Goal: Information Seeking & Learning: Learn about a topic

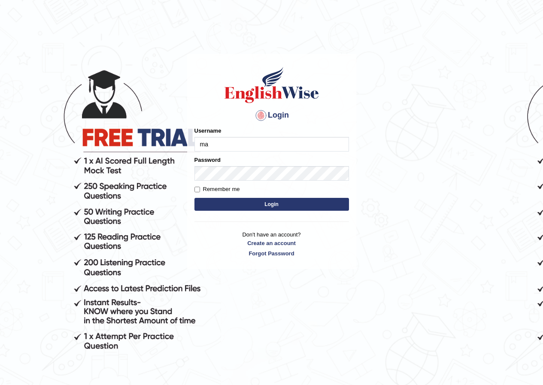
type input "m"
click at [223, 142] on input "emad" at bounding box center [271, 144] width 155 height 15
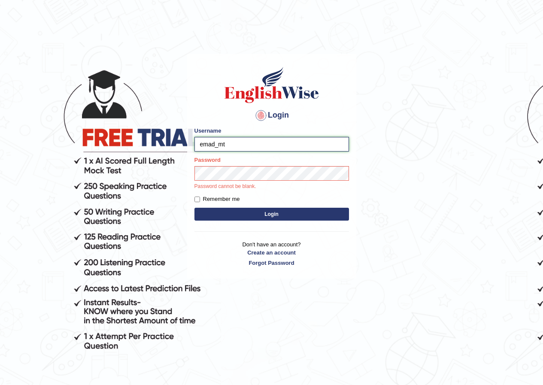
type input "emad_mt"
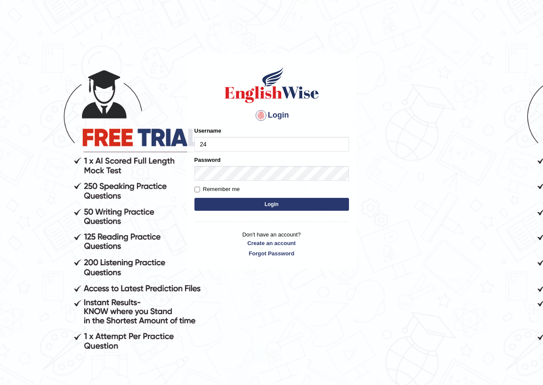
type input "2"
type input "emad_mt"
click at [264, 202] on button "Login" at bounding box center [271, 204] width 155 height 13
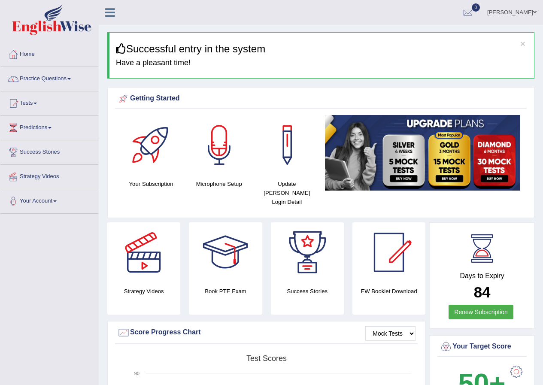
click at [71, 80] on link "Practice Questions" at bounding box center [49, 77] width 98 height 21
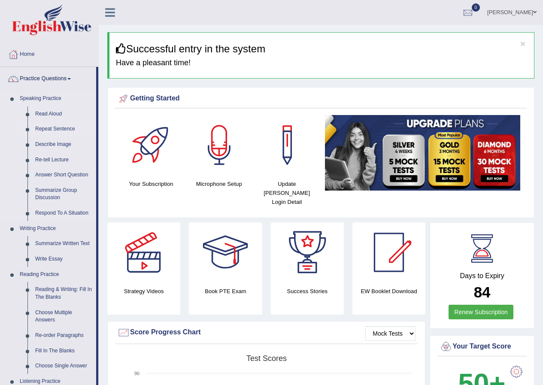
click at [60, 130] on link "Repeat Sentence" at bounding box center [63, 129] width 65 height 15
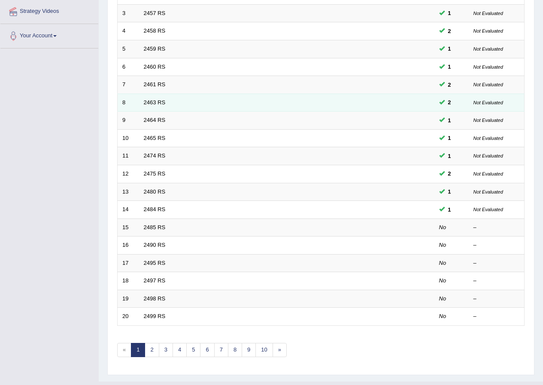
scroll to position [183, 0]
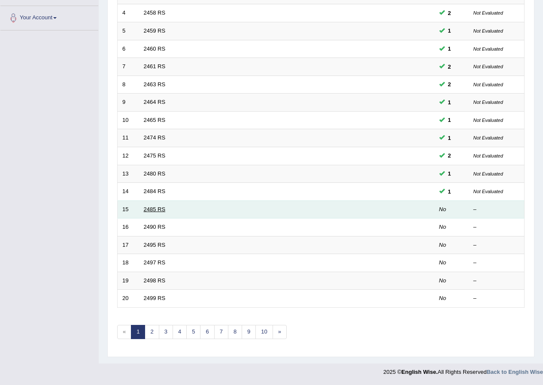
click at [147, 207] on link "2485 RS" at bounding box center [155, 209] width 22 height 6
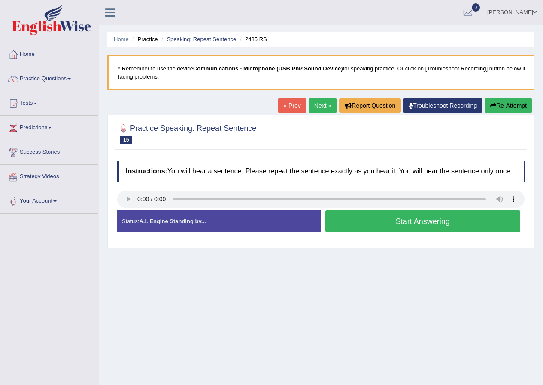
click at [393, 223] on button "Start Answering" at bounding box center [422, 221] width 195 height 22
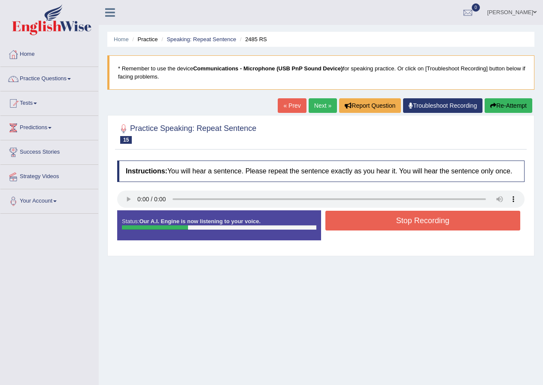
click at [394, 224] on button "Stop Recording" at bounding box center [422, 221] width 195 height 20
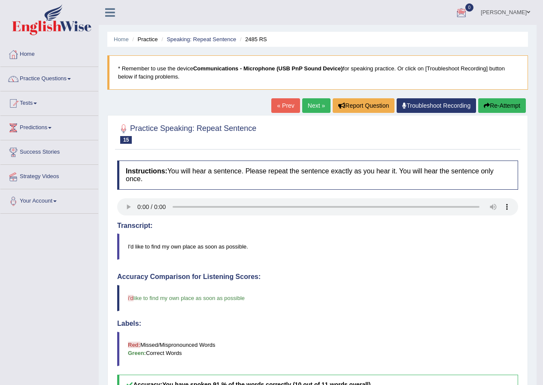
click at [313, 105] on link "Next »" at bounding box center [316, 105] width 28 height 15
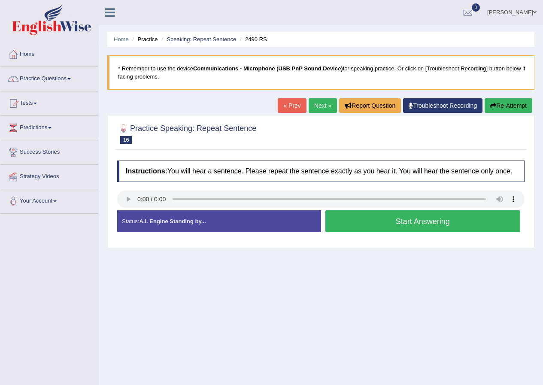
click at [368, 222] on button "Start Answering" at bounding box center [422, 221] width 195 height 22
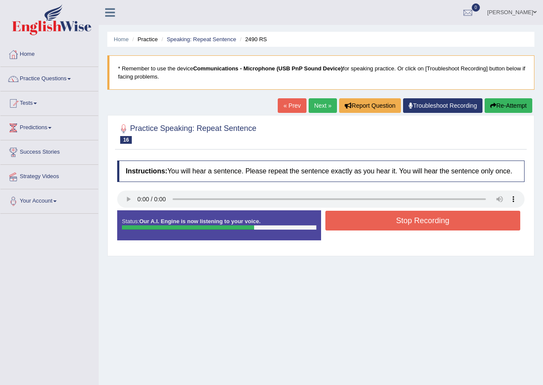
click at [358, 222] on button "Stop Recording" at bounding box center [422, 221] width 195 height 20
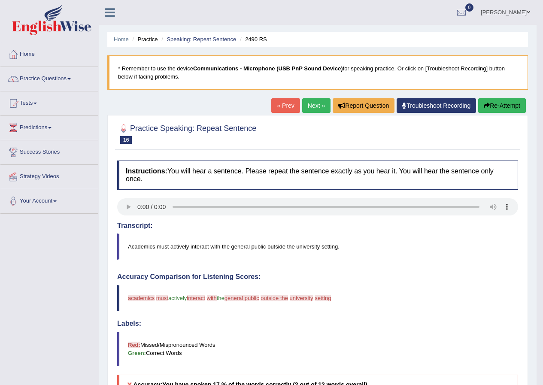
click at [490, 105] on button "Re-Attempt" at bounding box center [502, 105] width 48 height 15
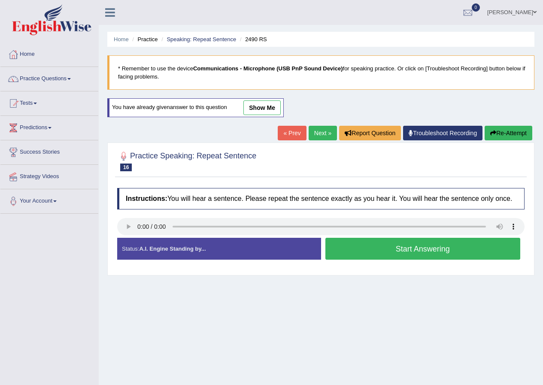
click at [355, 246] on button "Start Answering" at bounding box center [422, 249] width 195 height 22
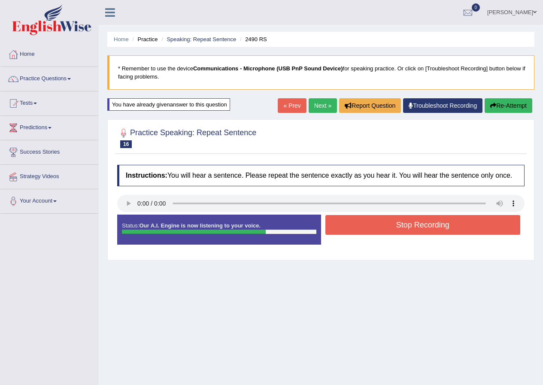
click at [397, 223] on button "Stop Recording" at bounding box center [422, 225] width 195 height 20
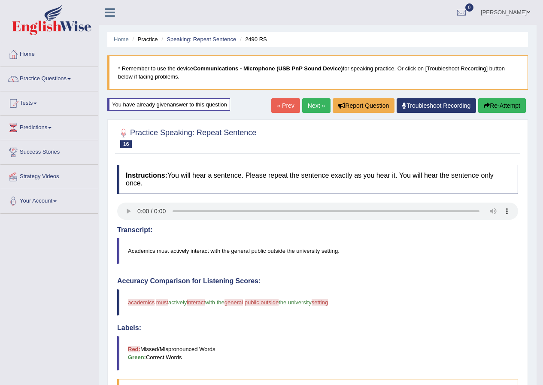
click at [492, 104] on button "Re-Attempt" at bounding box center [502, 105] width 48 height 15
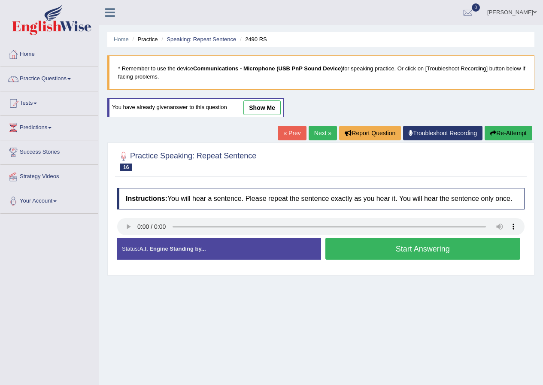
click at [320, 134] on link "Next »" at bounding box center [323, 133] width 28 height 15
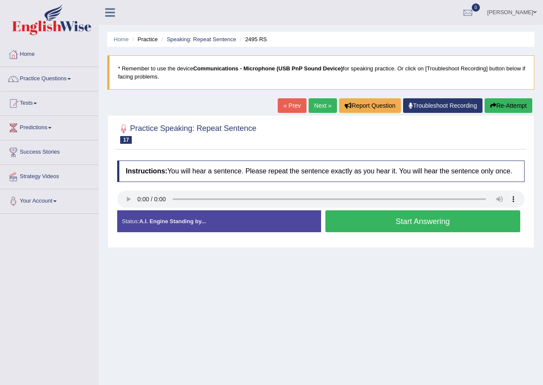
click at [280, 106] on link "« Prev" at bounding box center [292, 105] width 28 height 15
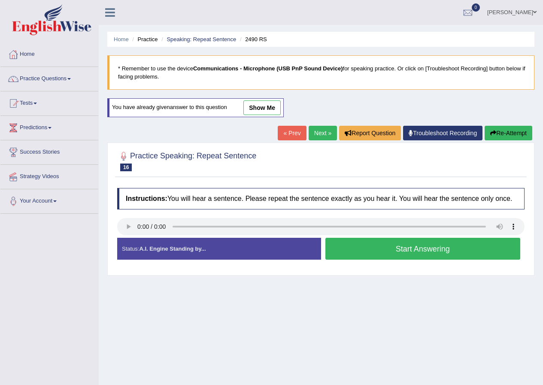
click at [377, 252] on button "Start Answering" at bounding box center [422, 249] width 195 height 22
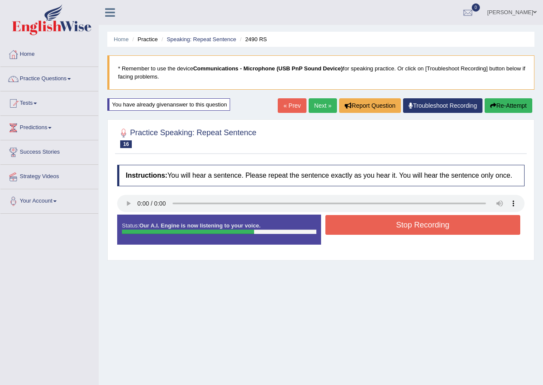
click at [419, 226] on button "Stop Recording" at bounding box center [422, 225] width 195 height 20
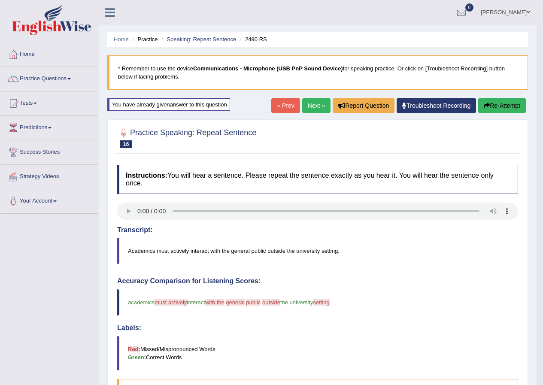
click at [306, 106] on link "Next »" at bounding box center [316, 105] width 28 height 15
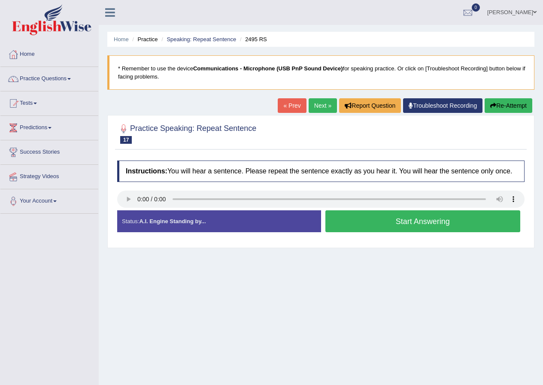
click at [393, 223] on button "Start Answering" at bounding box center [422, 221] width 195 height 22
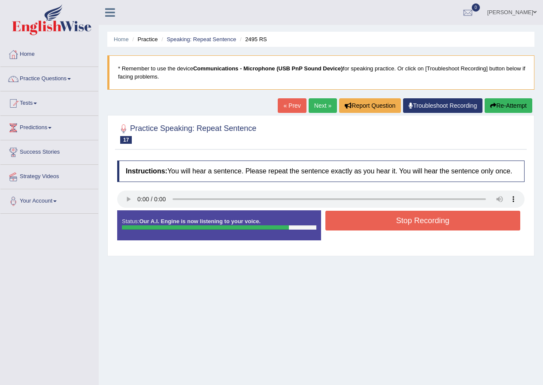
click at [410, 225] on button "Stop Recording" at bounding box center [422, 221] width 195 height 20
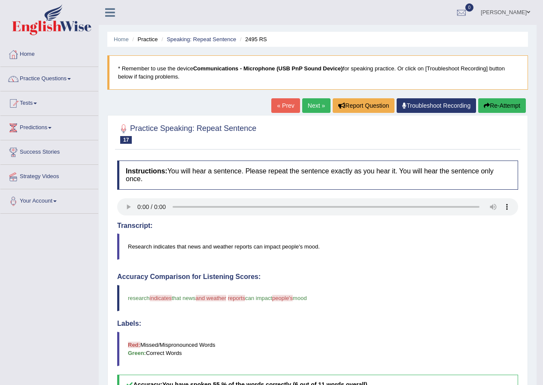
click at [313, 106] on link "Next »" at bounding box center [316, 105] width 28 height 15
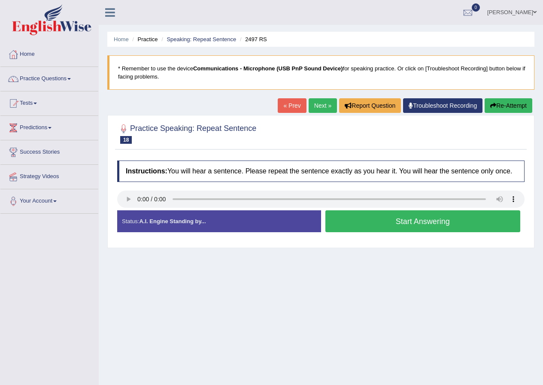
click at [402, 220] on button "Start Answering" at bounding box center [422, 221] width 195 height 22
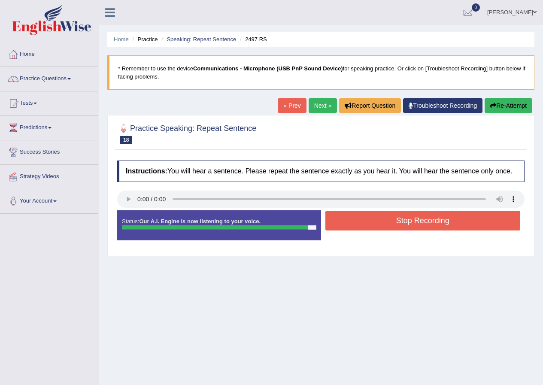
click at [401, 220] on button "Stop Recording" at bounding box center [422, 221] width 195 height 20
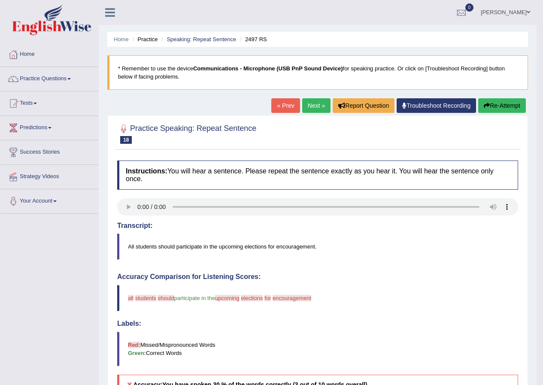
click at [509, 107] on button "Re-Attempt" at bounding box center [502, 105] width 48 height 15
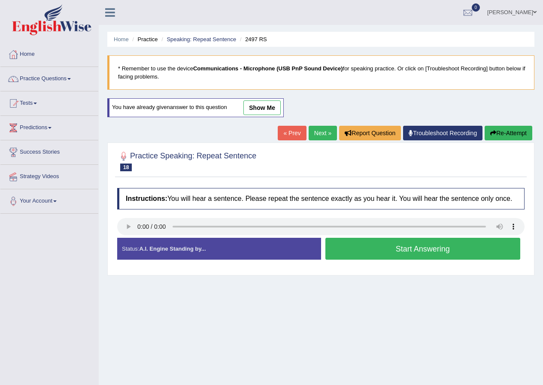
click at [383, 252] on button "Start Answering" at bounding box center [422, 249] width 195 height 22
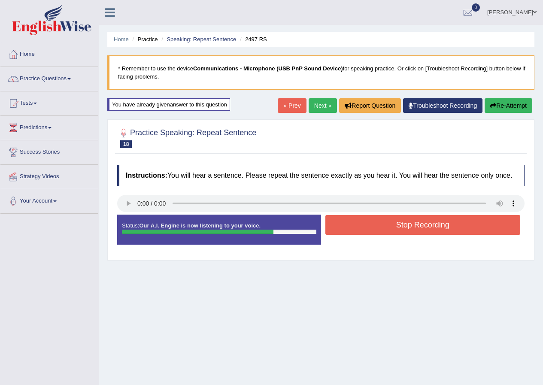
click at [408, 220] on button "Stop Recording" at bounding box center [422, 225] width 195 height 20
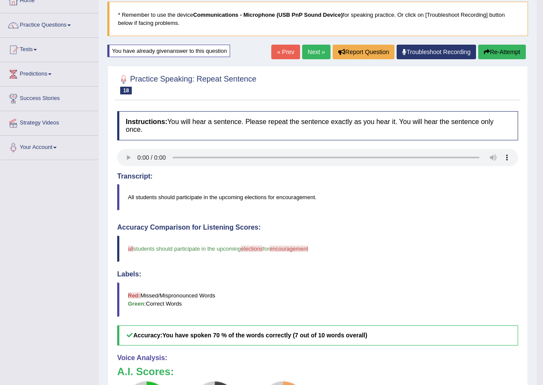
scroll to position [43, 0]
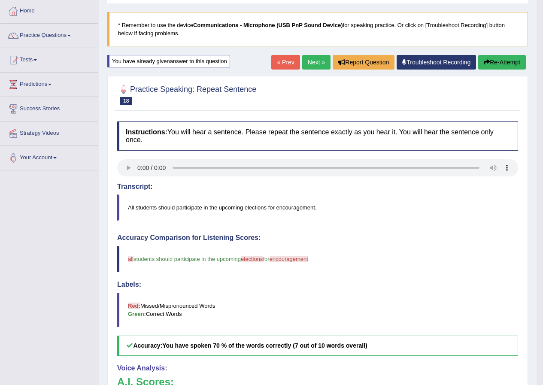
click at [310, 61] on link "Next »" at bounding box center [316, 62] width 28 height 15
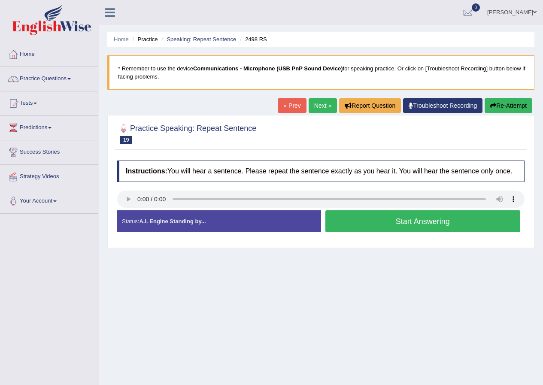
click at [350, 219] on button "Start Answering" at bounding box center [422, 221] width 195 height 22
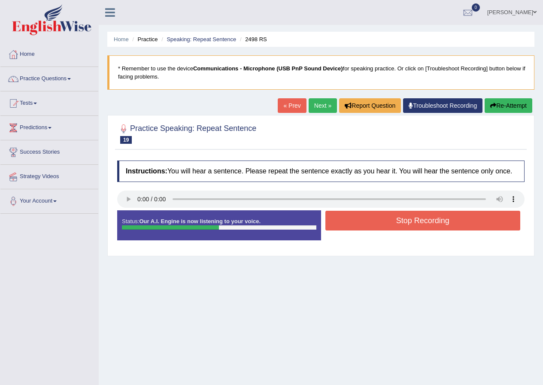
drag, startPoint x: 358, startPoint y: 221, endPoint x: 354, endPoint y: 225, distance: 5.5
click at [355, 225] on button "Stop Recording" at bounding box center [422, 221] width 195 height 20
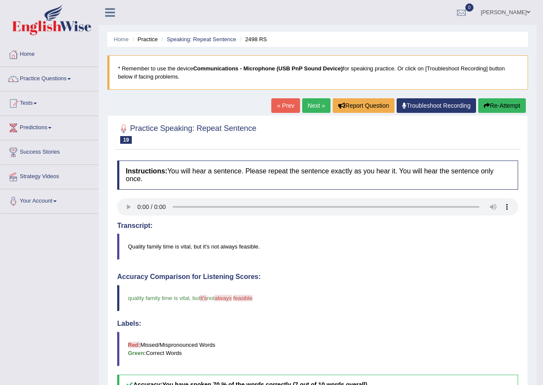
click at [306, 103] on link "Next »" at bounding box center [316, 105] width 28 height 15
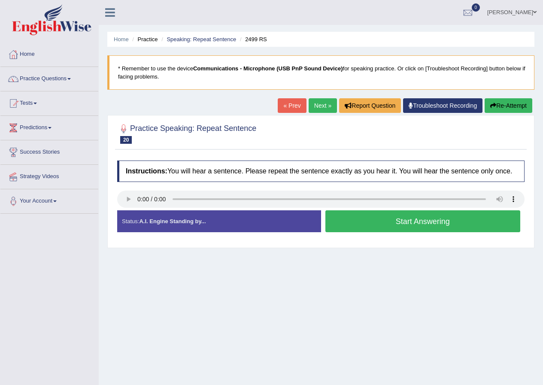
click at [386, 223] on button "Start Answering" at bounding box center [422, 221] width 195 height 22
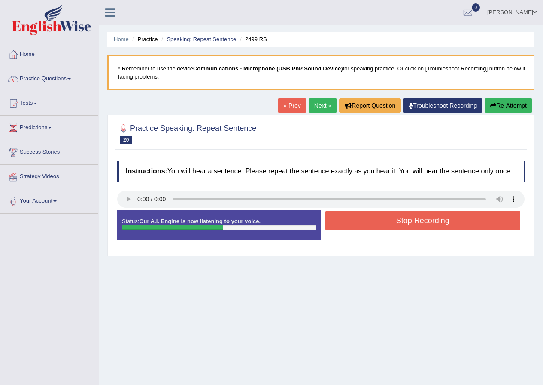
click at [333, 223] on button "Stop Recording" at bounding box center [422, 221] width 195 height 20
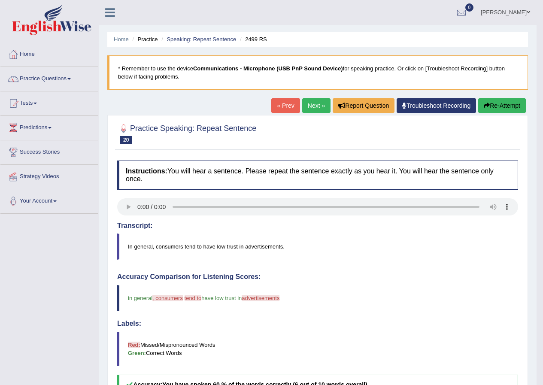
click at [312, 106] on link "Next »" at bounding box center [316, 105] width 28 height 15
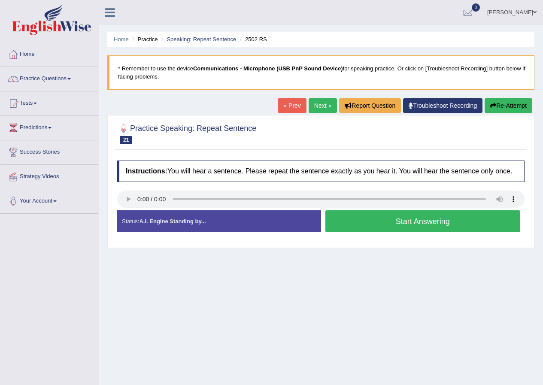
click at [337, 218] on button "Start Answering" at bounding box center [422, 221] width 195 height 22
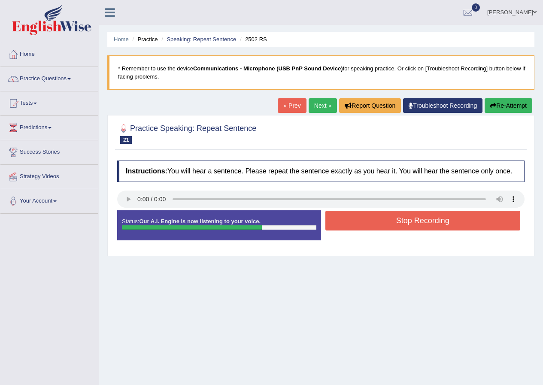
click at [340, 216] on button "Stop Recording" at bounding box center [422, 221] width 195 height 20
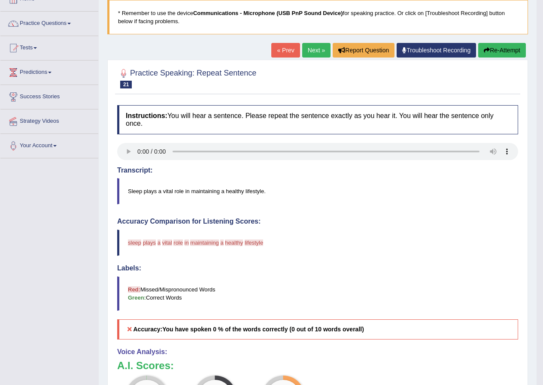
scroll to position [43, 0]
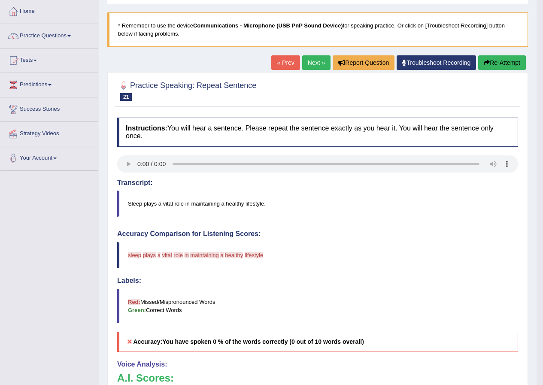
click at [490, 65] on button "Re-Attempt" at bounding box center [502, 62] width 48 height 15
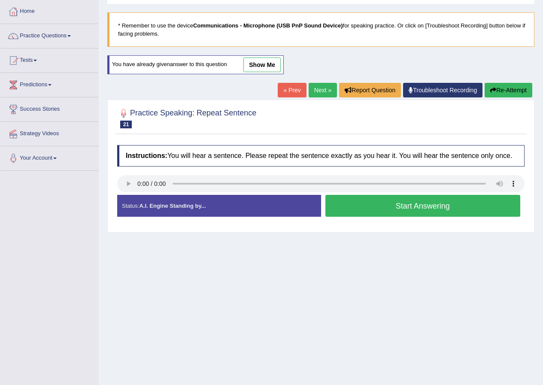
scroll to position [43, 0]
click at [366, 210] on button "Start Answering" at bounding box center [422, 206] width 195 height 22
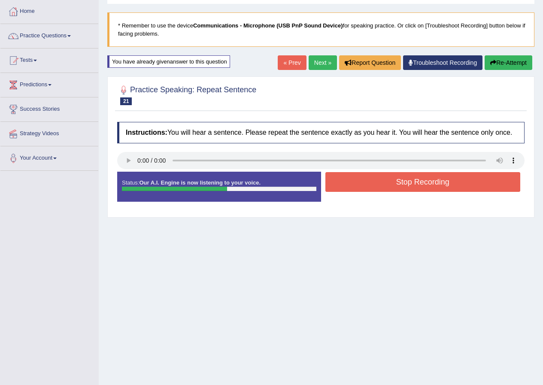
click at [362, 181] on button "Stop Recording" at bounding box center [422, 182] width 195 height 20
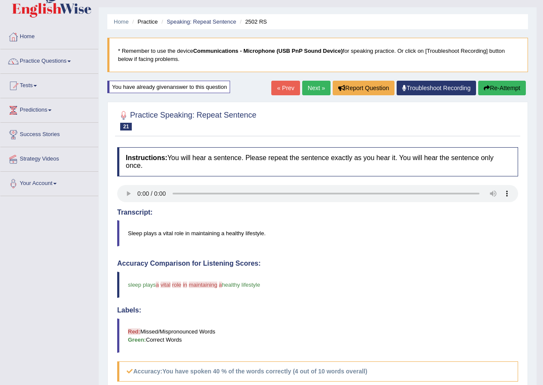
scroll to position [0, 0]
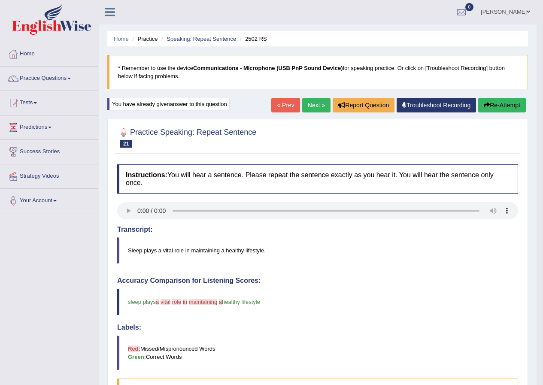
click at [503, 102] on button "Re-Attempt" at bounding box center [502, 105] width 48 height 15
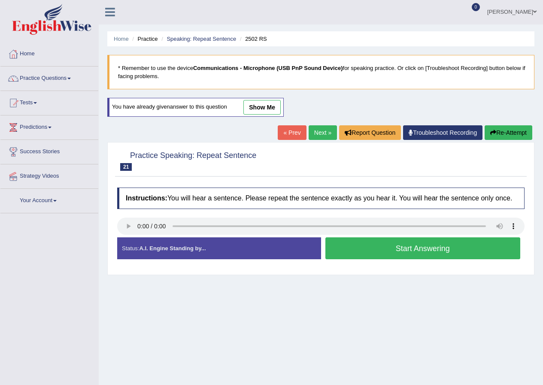
scroll to position [0, 0]
click at [380, 249] on button "Start Answering" at bounding box center [422, 248] width 195 height 22
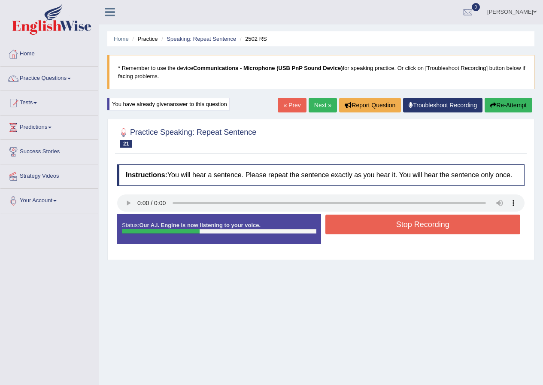
click at [375, 249] on div "Status: Our A.I. Engine is now listening to your voice. Start Answering Stop Re…" at bounding box center [320, 233] width 407 height 39
click at [378, 228] on button "Stop Recording" at bounding box center [422, 225] width 195 height 20
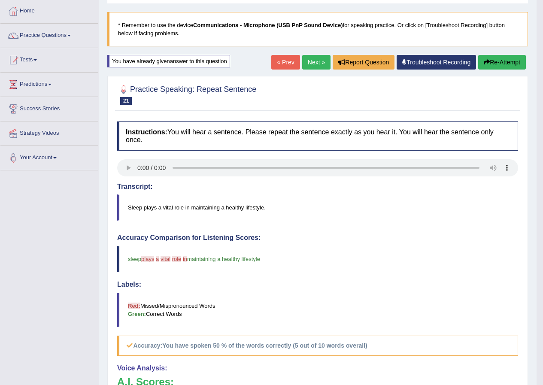
scroll to position [0, 0]
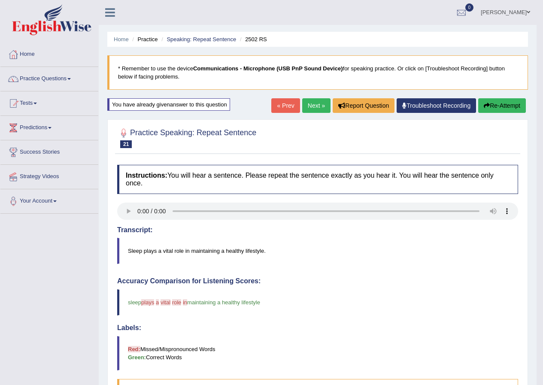
click at [490, 107] on button "Re-Attempt" at bounding box center [502, 105] width 48 height 15
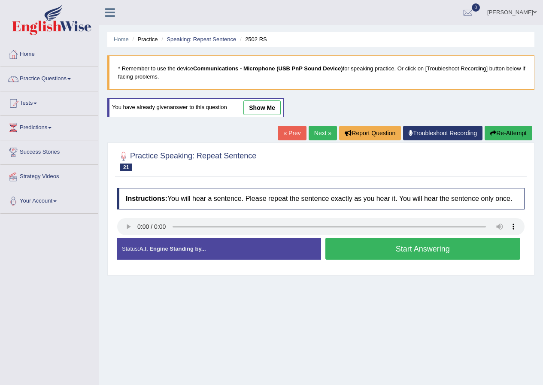
click at [380, 249] on button "Start Answering" at bounding box center [422, 249] width 195 height 22
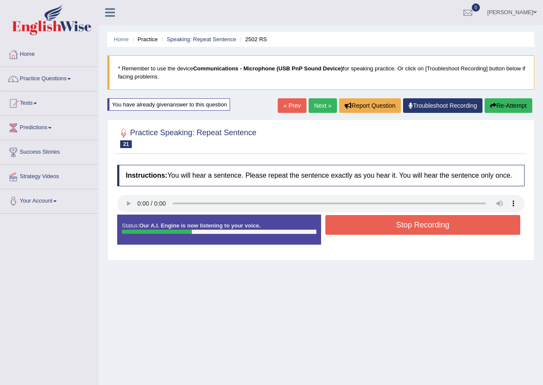
click at [384, 226] on button "Stop Recording" at bounding box center [422, 225] width 195 height 20
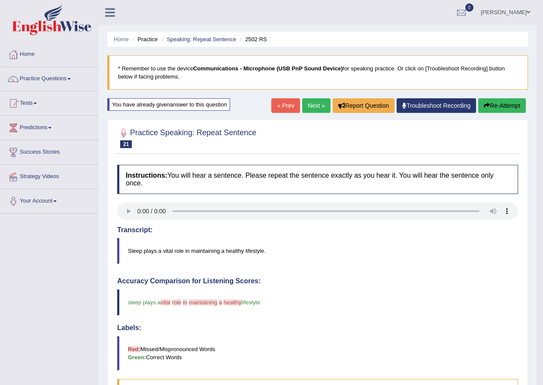
click at [316, 103] on link "Next »" at bounding box center [316, 105] width 28 height 15
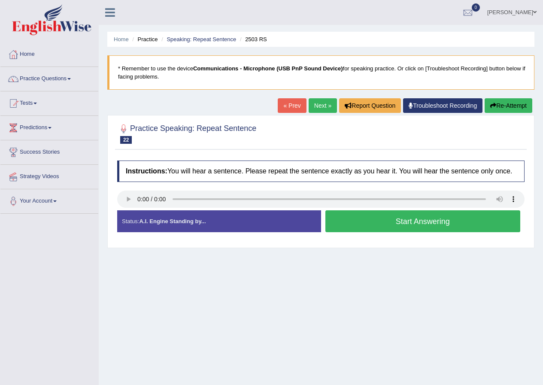
click at [369, 223] on button "Start Answering" at bounding box center [422, 221] width 195 height 22
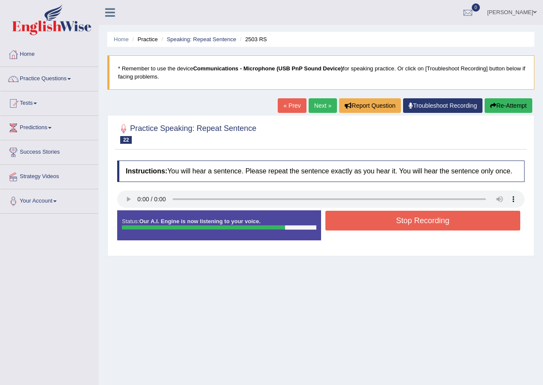
click at [359, 221] on button "Stop Recording" at bounding box center [422, 221] width 195 height 20
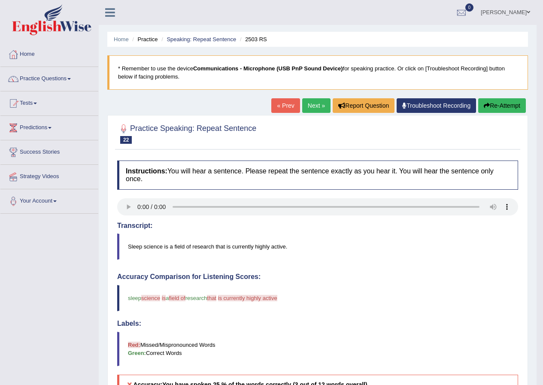
click at [492, 105] on button "Re-Attempt" at bounding box center [502, 105] width 48 height 15
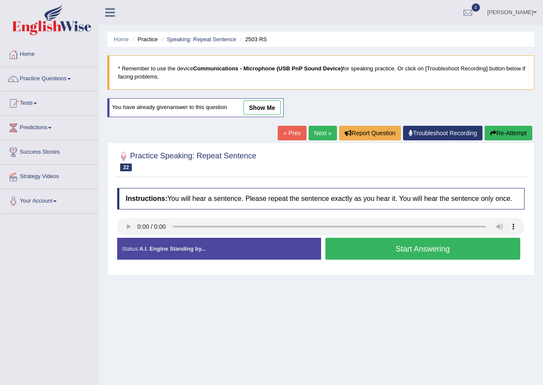
click at [370, 252] on button "Start Answering" at bounding box center [422, 249] width 195 height 22
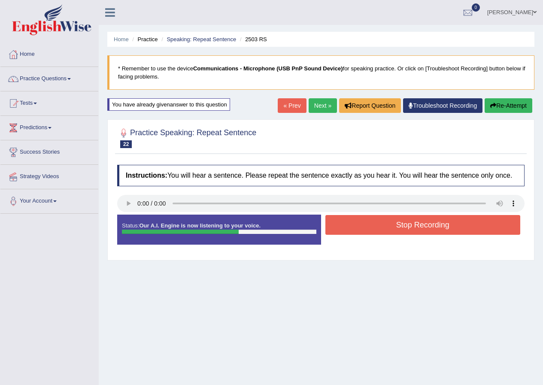
click at [382, 228] on button "Stop Recording" at bounding box center [422, 225] width 195 height 20
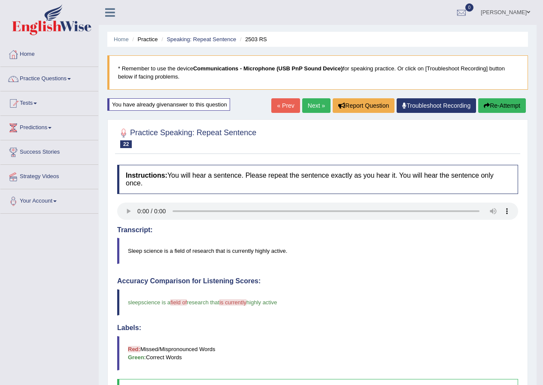
click at [307, 106] on link "Next »" at bounding box center [316, 105] width 28 height 15
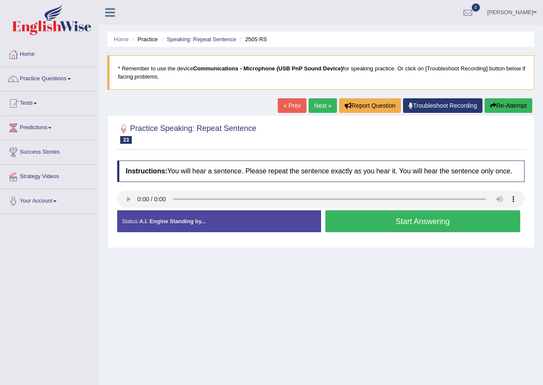
click at [384, 221] on button "Start Answering" at bounding box center [422, 221] width 195 height 22
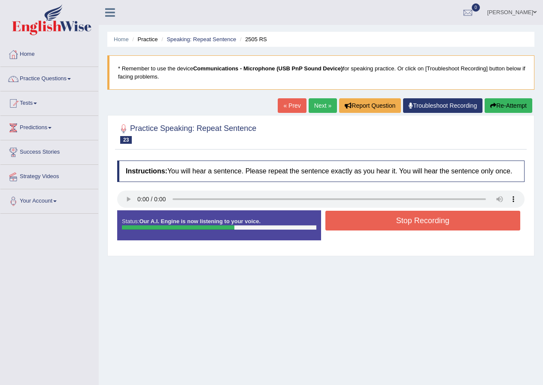
click at [383, 222] on button "Stop Recording" at bounding box center [422, 221] width 195 height 20
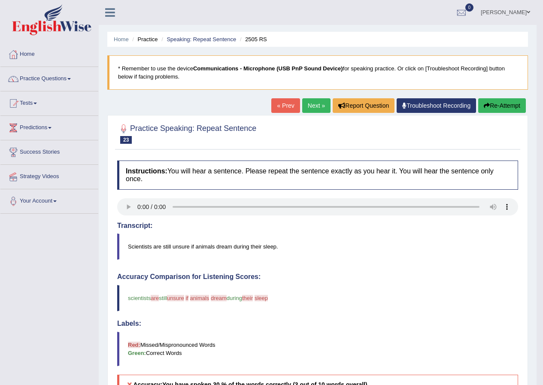
click at [515, 107] on button "Re-Attempt" at bounding box center [502, 105] width 48 height 15
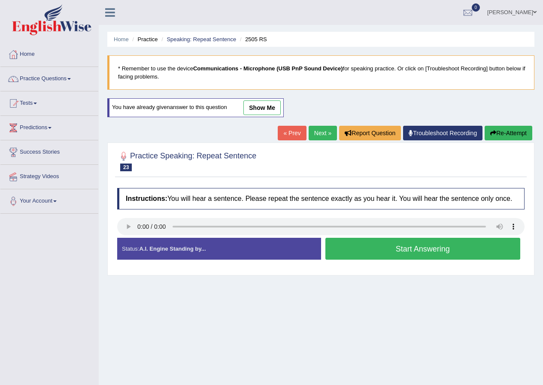
click at [366, 251] on button "Start Answering" at bounding box center [422, 249] width 195 height 22
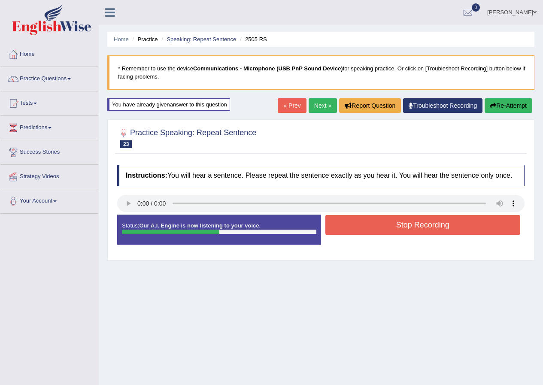
click at [380, 227] on button "Stop Recording" at bounding box center [422, 225] width 195 height 20
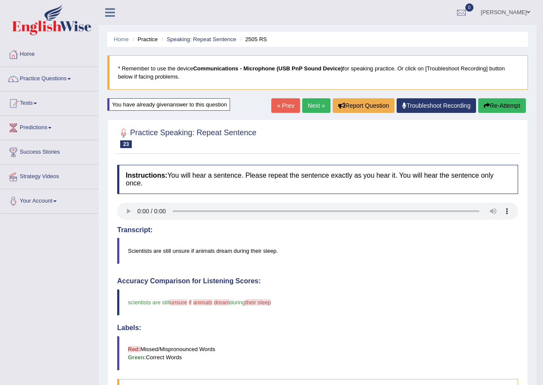
click at [506, 103] on button "Re-Attempt" at bounding box center [502, 105] width 48 height 15
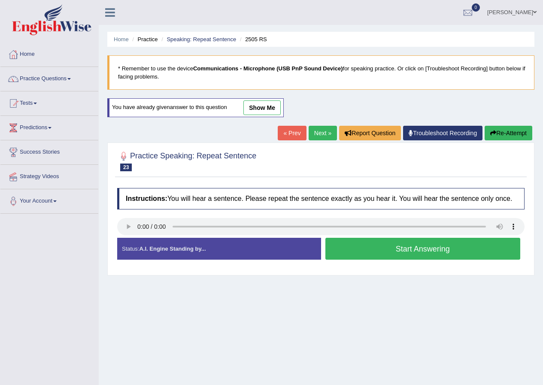
click at [387, 251] on button "Start Answering" at bounding box center [422, 249] width 195 height 22
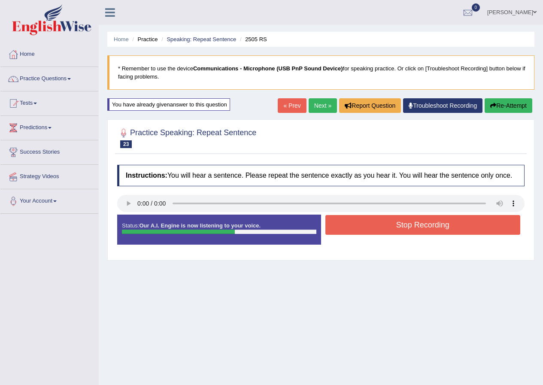
click at [371, 225] on button "Stop Recording" at bounding box center [422, 225] width 195 height 20
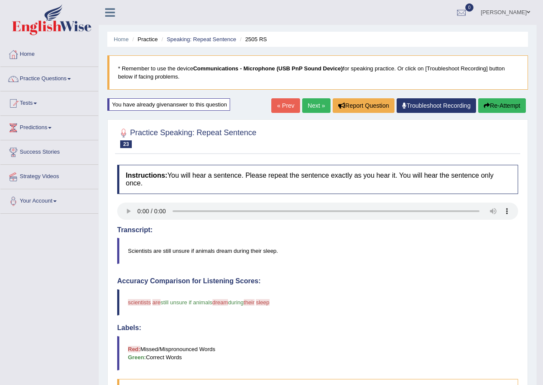
click at [309, 106] on link "Next »" at bounding box center [316, 105] width 28 height 15
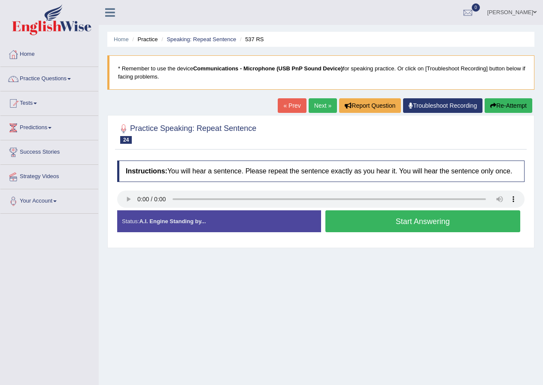
click at [391, 221] on button "Start Answering" at bounding box center [422, 221] width 195 height 22
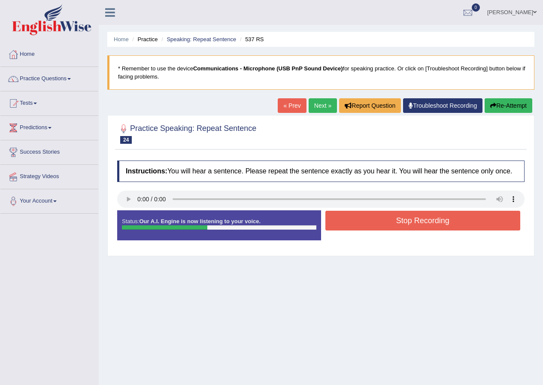
click at [392, 217] on button "Stop Recording" at bounding box center [422, 221] width 195 height 20
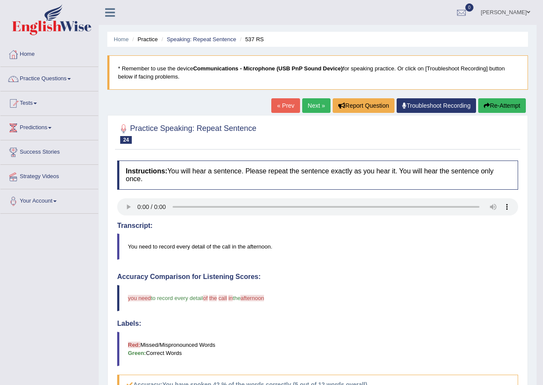
click at [510, 105] on button "Re-Attempt" at bounding box center [502, 105] width 48 height 15
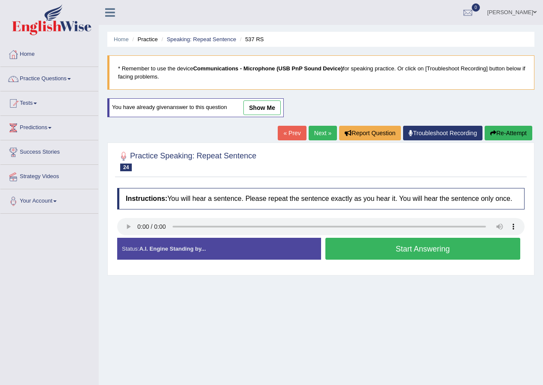
drag, startPoint x: 374, startPoint y: 248, endPoint x: 369, endPoint y: 249, distance: 4.9
click at [373, 249] on button "Start Answering" at bounding box center [422, 249] width 195 height 22
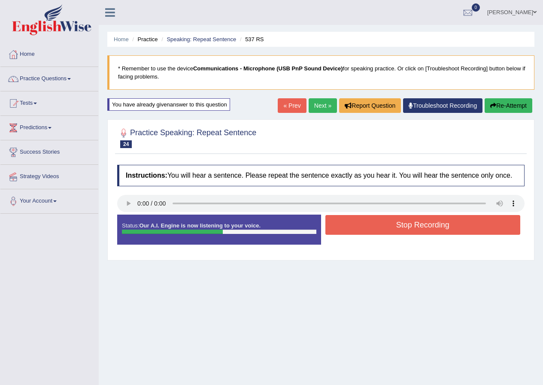
click at [383, 226] on button "Stop Recording" at bounding box center [422, 225] width 195 height 20
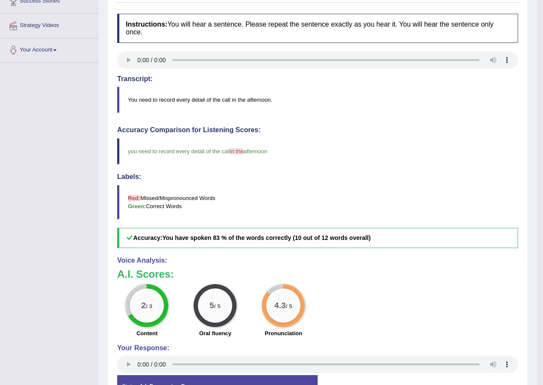
scroll to position [43, 0]
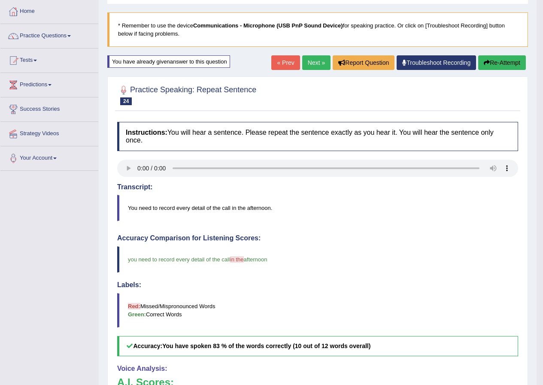
click at [312, 64] on link "Next »" at bounding box center [316, 62] width 28 height 15
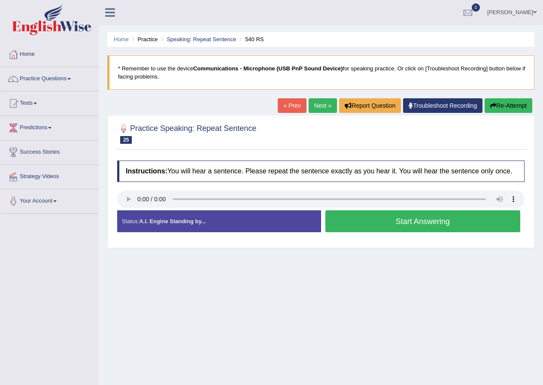
click at [367, 219] on button "Start Answering" at bounding box center [422, 221] width 195 height 22
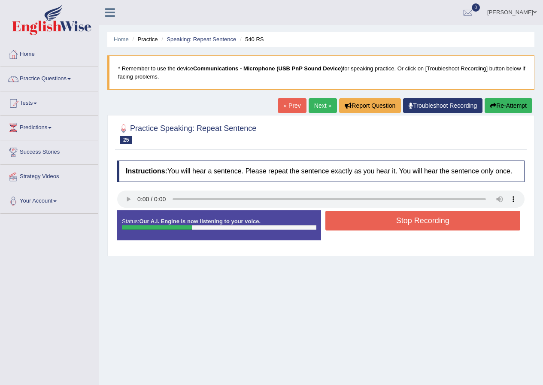
click at [352, 222] on button "Stop Recording" at bounding box center [422, 221] width 195 height 20
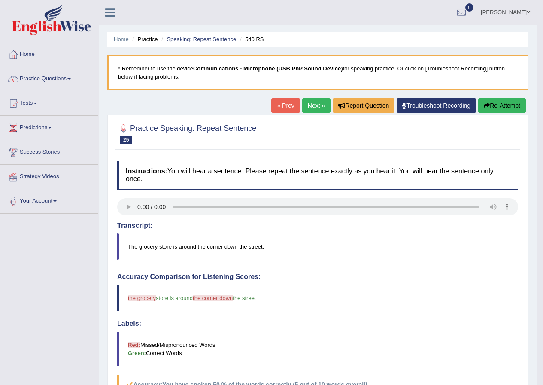
click at [495, 105] on button "Re-Attempt" at bounding box center [502, 105] width 48 height 15
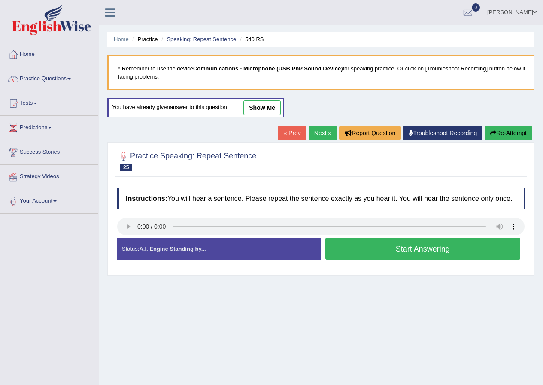
click at [368, 249] on button "Start Answering" at bounding box center [422, 249] width 195 height 22
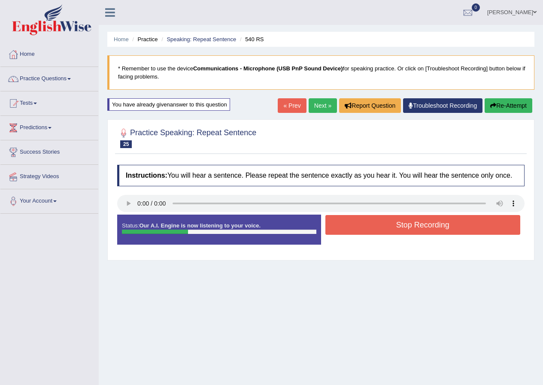
click at [370, 223] on button "Stop Recording" at bounding box center [422, 225] width 195 height 20
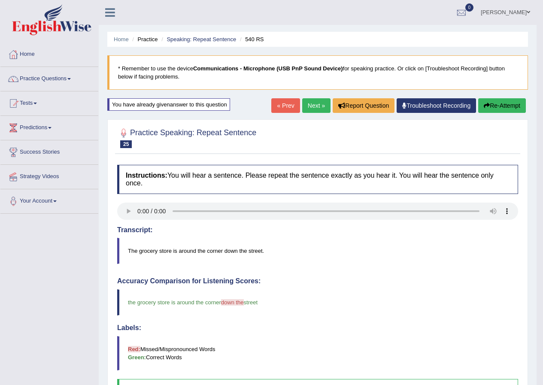
click at [314, 107] on link "Next »" at bounding box center [316, 105] width 28 height 15
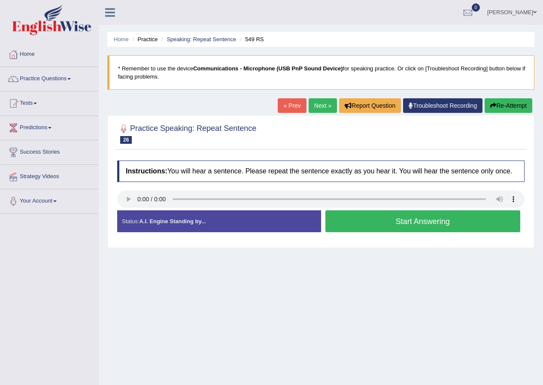
click at [383, 225] on button "Start Answering" at bounding box center [422, 221] width 195 height 22
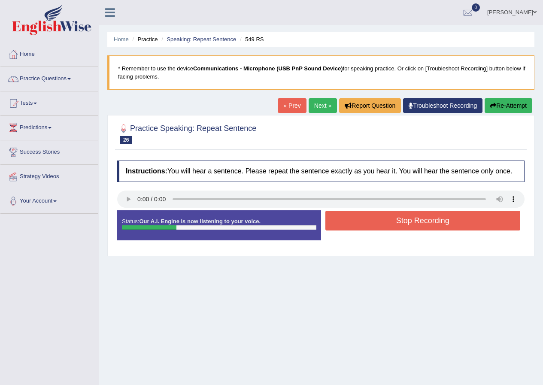
click at [378, 225] on button "Stop Recording" at bounding box center [422, 221] width 195 height 20
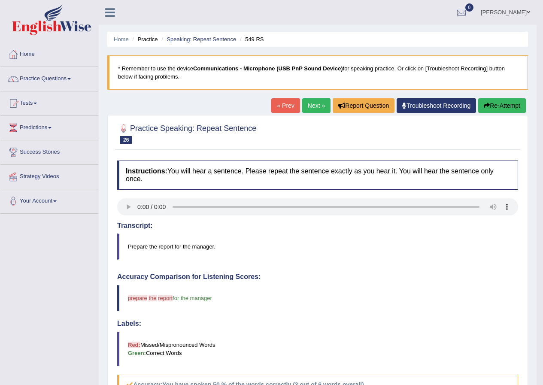
click at [500, 106] on button "Re-Attempt" at bounding box center [502, 105] width 48 height 15
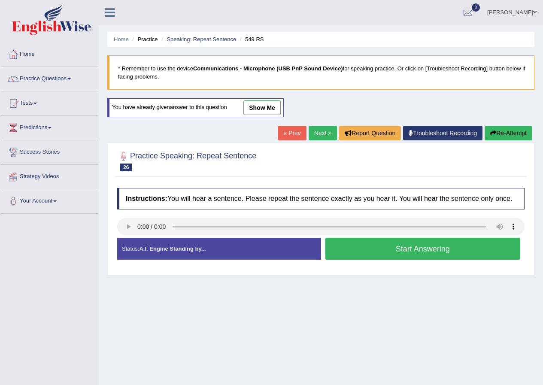
click at [346, 248] on button "Start Answering" at bounding box center [422, 249] width 195 height 22
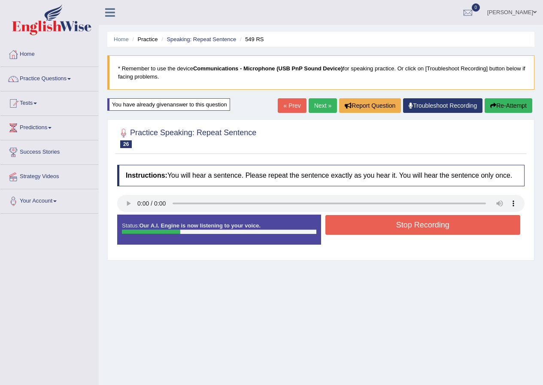
click at [362, 227] on button "Stop Recording" at bounding box center [422, 225] width 195 height 20
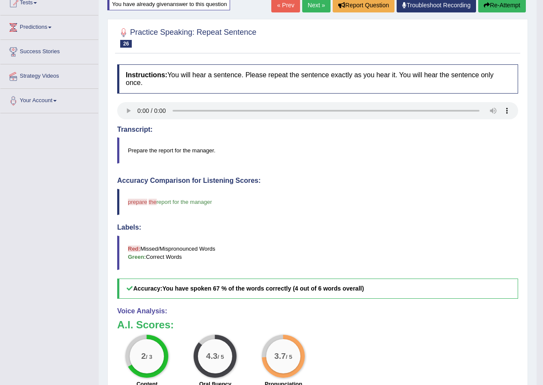
scroll to position [86, 0]
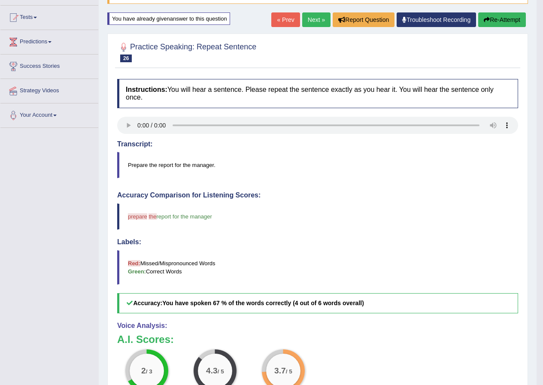
click at [491, 20] on button "Re-Attempt" at bounding box center [502, 19] width 48 height 15
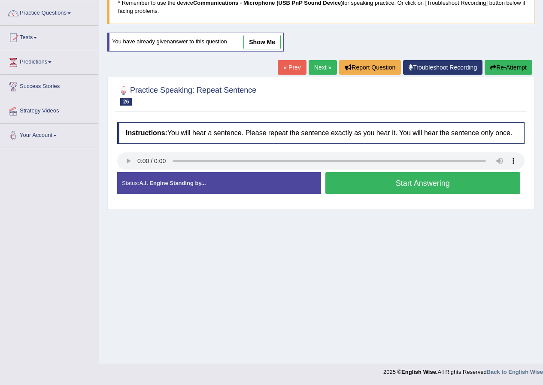
click at [410, 188] on button "Start Answering" at bounding box center [422, 183] width 195 height 22
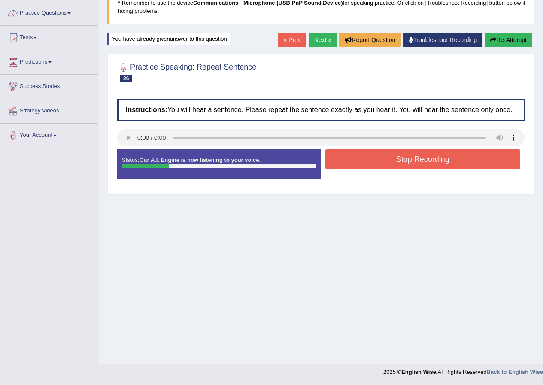
click at [403, 155] on button "Stop Recording" at bounding box center [422, 159] width 195 height 20
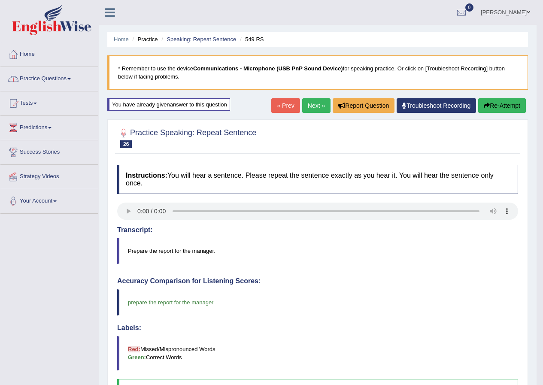
click at [73, 77] on link "Practice Questions" at bounding box center [49, 77] width 98 height 21
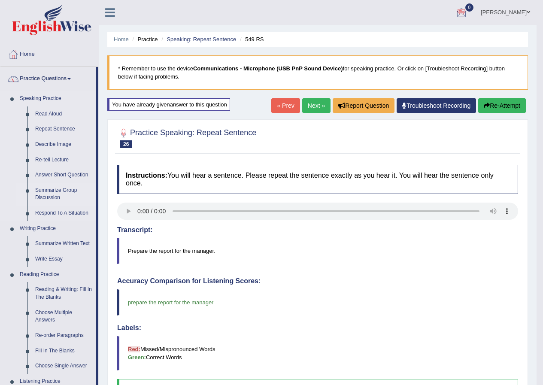
click at [53, 190] on link "Summarize Group Discussion" at bounding box center [63, 194] width 65 height 23
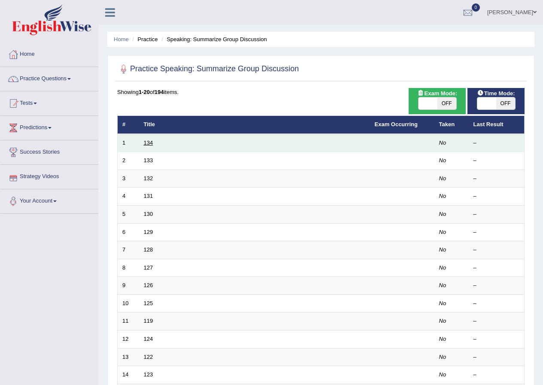
click at [151, 142] on link "134" at bounding box center [148, 143] width 9 height 6
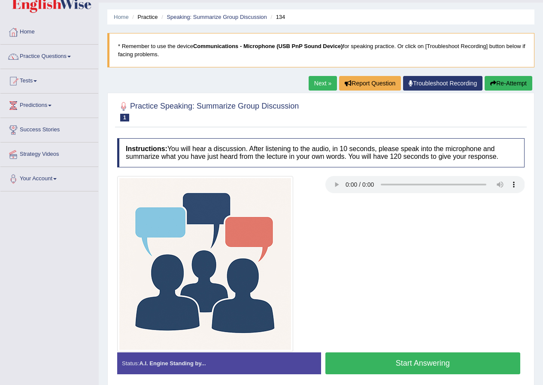
scroll to position [66, 0]
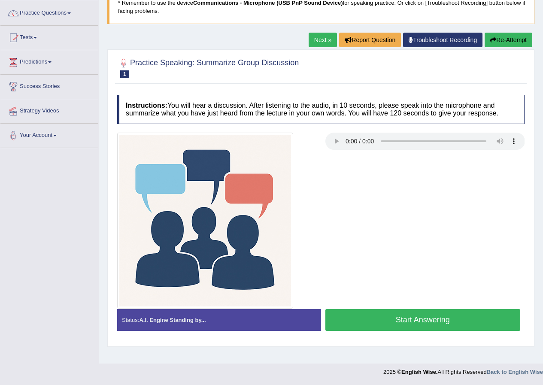
click at [407, 320] on button "Start Answering" at bounding box center [422, 320] width 195 height 22
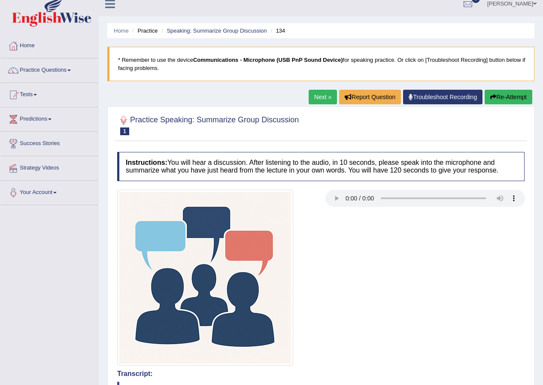
scroll to position [0, 0]
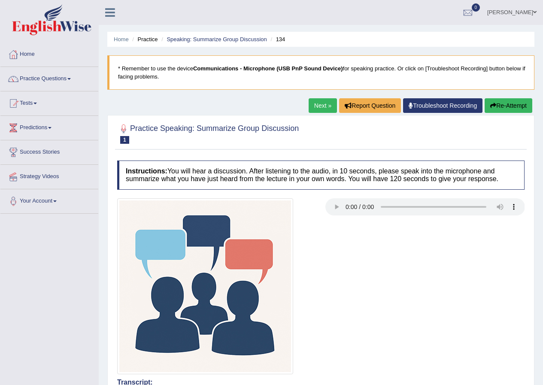
click at [502, 105] on button "Re-Attempt" at bounding box center [509, 105] width 48 height 15
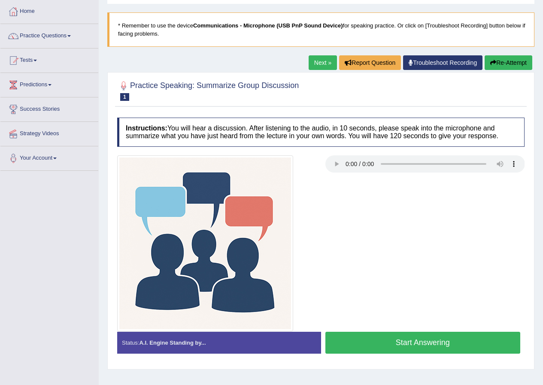
scroll to position [66, 0]
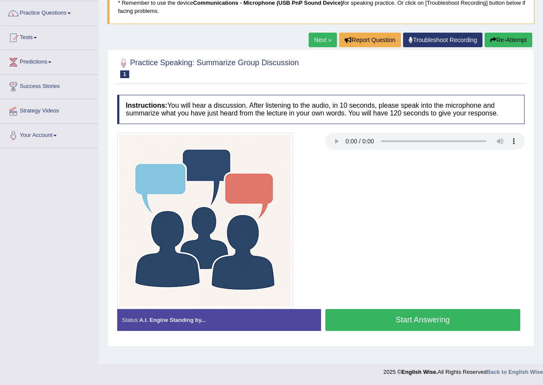
click at [412, 322] on button "Start Answering" at bounding box center [422, 320] width 195 height 22
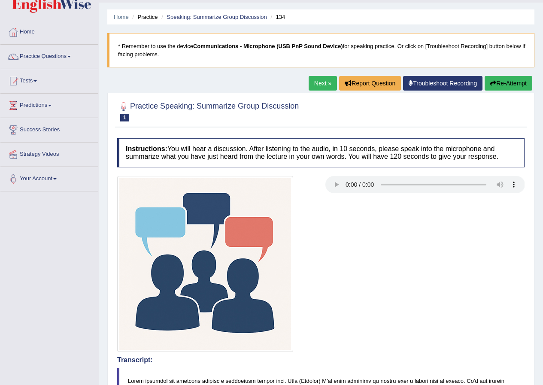
scroll to position [18, 0]
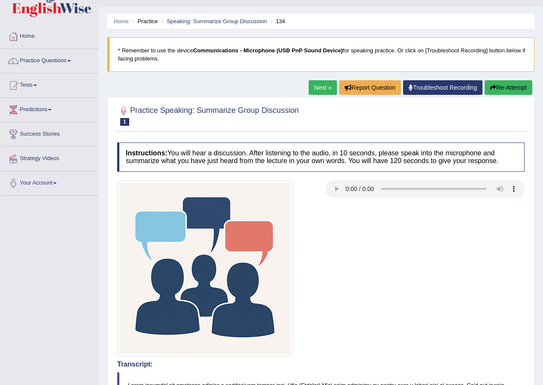
click at [510, 88] on button "Re-Attempt" at bounding box center [509, 87] width 48 height 15
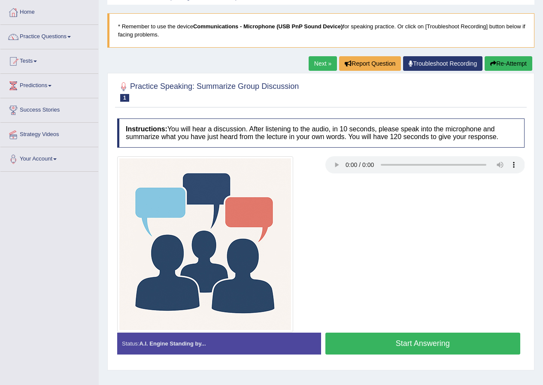
scroll to position [66, 0]
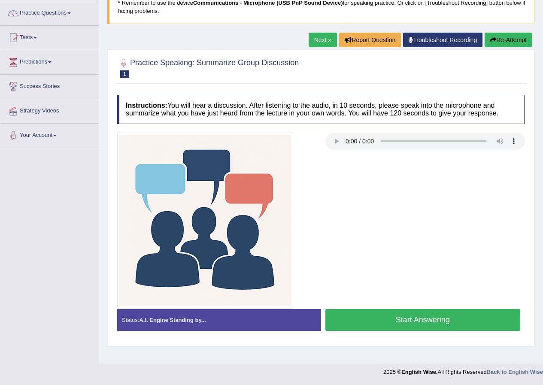
click at [403, 320] on button "Start Answering" at bounding box center [422, 320] width 195 height 22
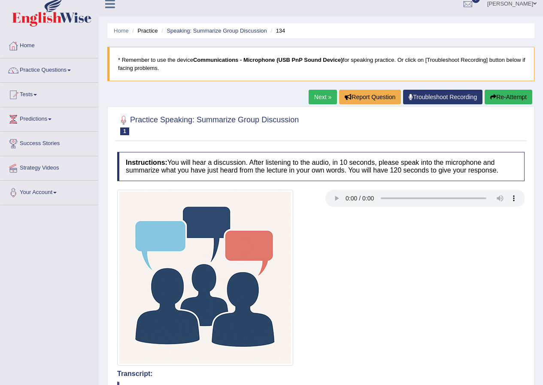
scroll to position [0, 0]
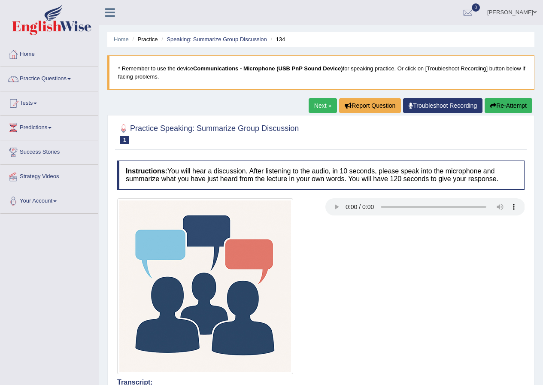
click at [317, 104] on link "Next »" at bounding box center [323, 105] width 28 height 15
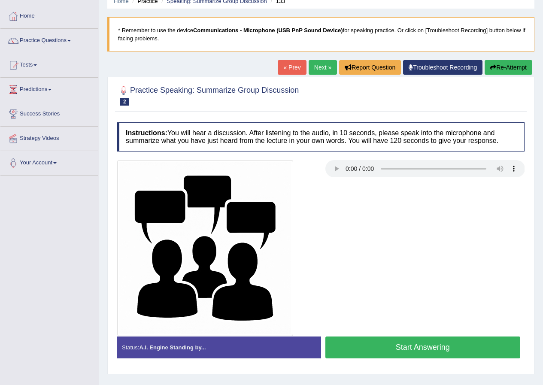
scroll to position [23, 0]
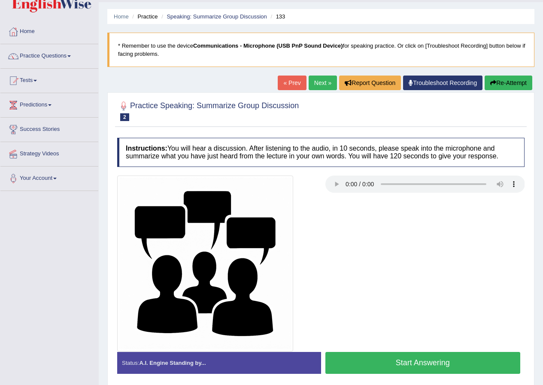
click at [289, 82] on link "« Prev" at bounding box center [292, 83] width 28 height 15
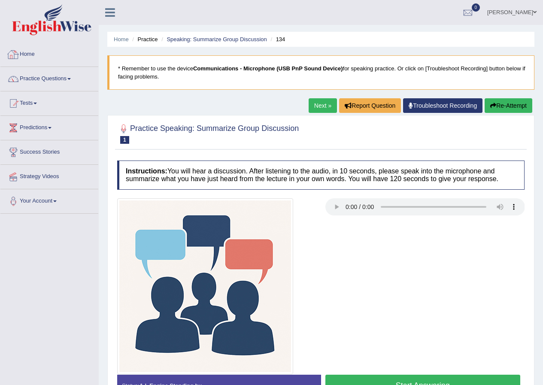
click at [25, 54] on link "Home" at bounding box center [49, 53] width 98 height 21
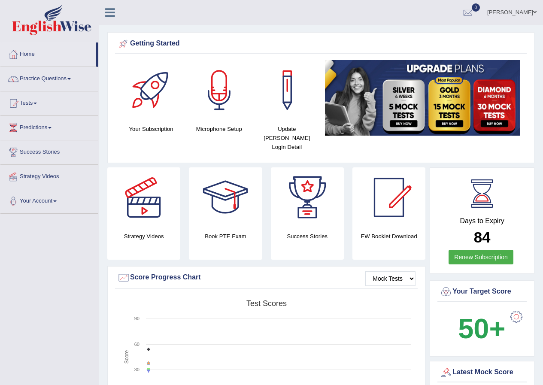
click at [523, 12] on link "Emad" at bounding box center [512, 11] width 62 height 22
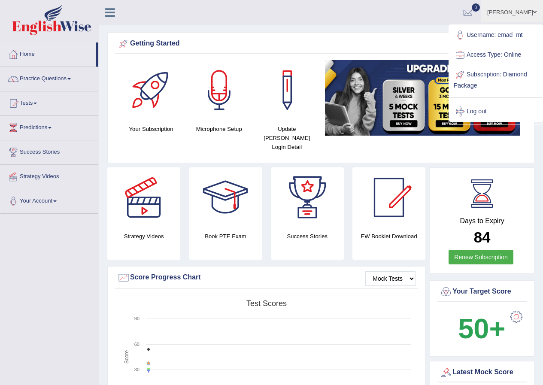
click at [486, 110] on link "Log out" at bounding box center [496, 112] width 93 height 20
